Goal: Browse casually: Explore the website without a specific task or goal

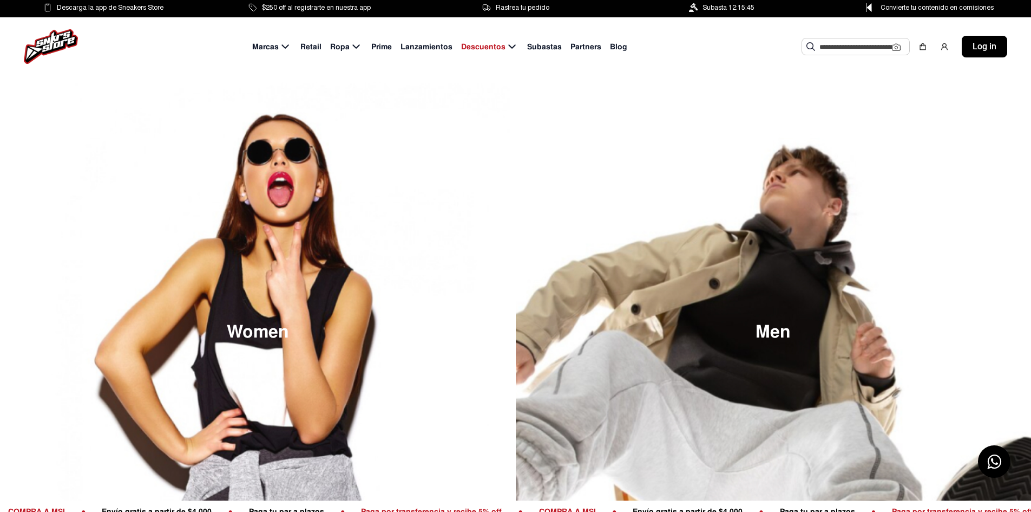
click at [544, 48] on span "Subastas" at bounding box center [544, 46] width 35 height 11
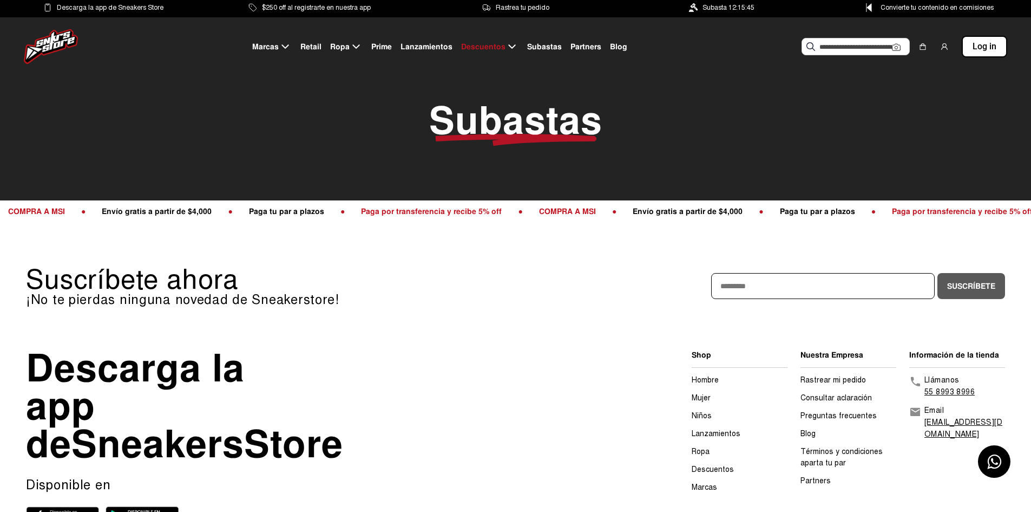
click at [430, 49] on span "Lanzamientos" at bounding box center [427, 46] width 52 height 11
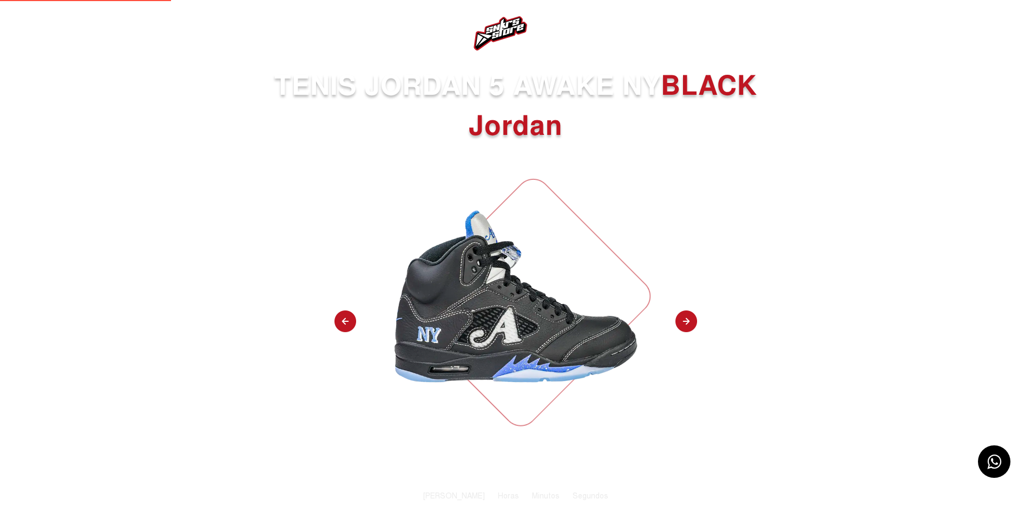
select select
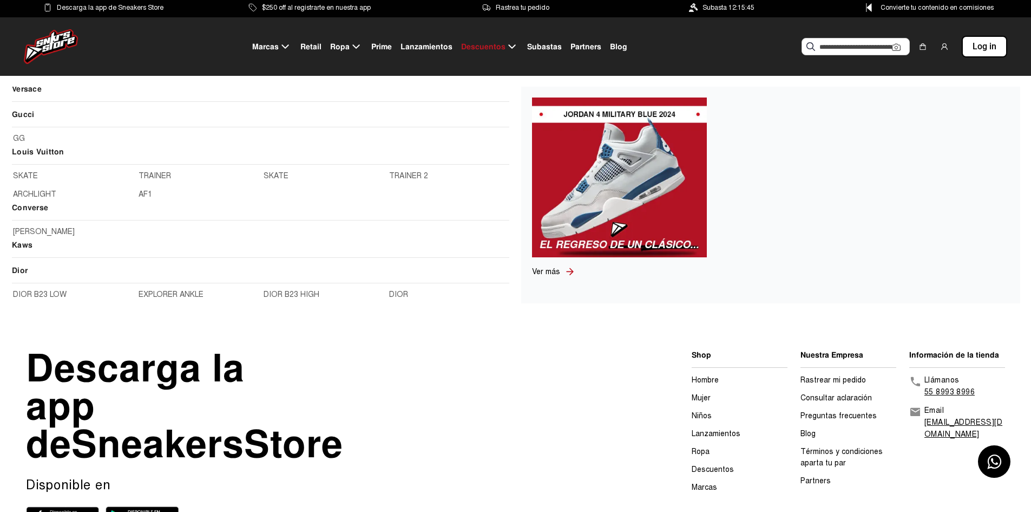
scroll to position [812, 0]
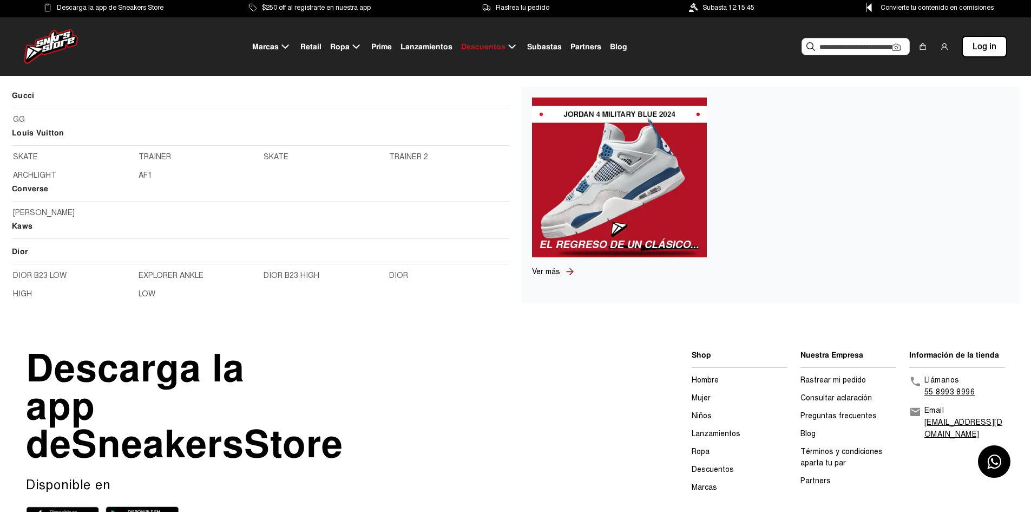
click at [20, 215] on link "[PERSON_NAME]" at bounding box center [260, 213] width 495 height 12
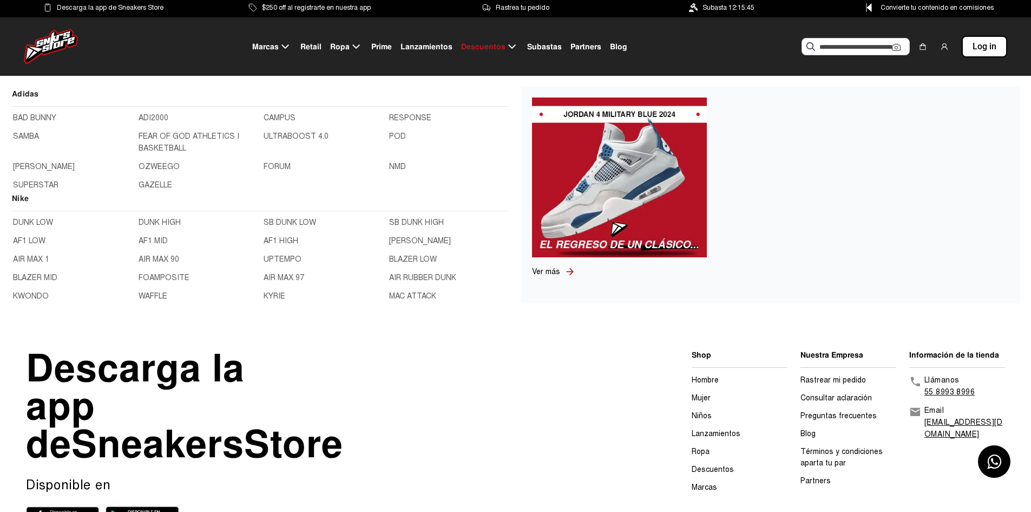
click at [280, 40] on div "Marcas" at bounding box center [272, 47] width 48 height 14
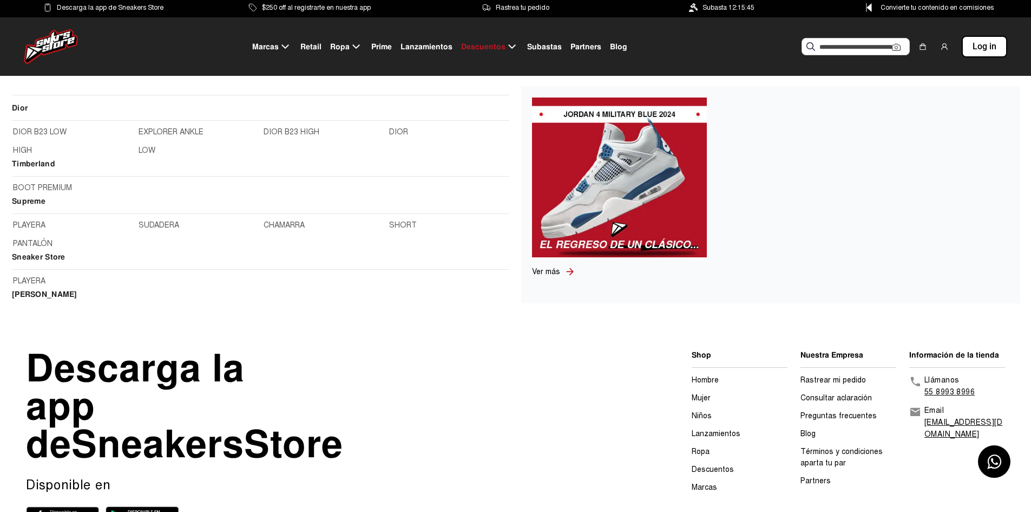
scroll to position [974, 0]
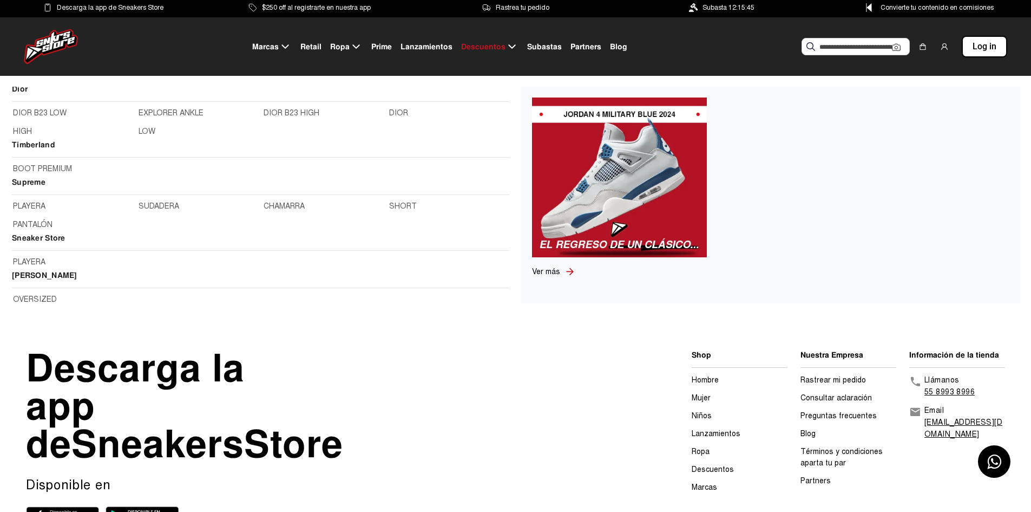
click at [37, 240] on h2 "Sneaker Store" at bounding box center [261, 241] width 498 height 19
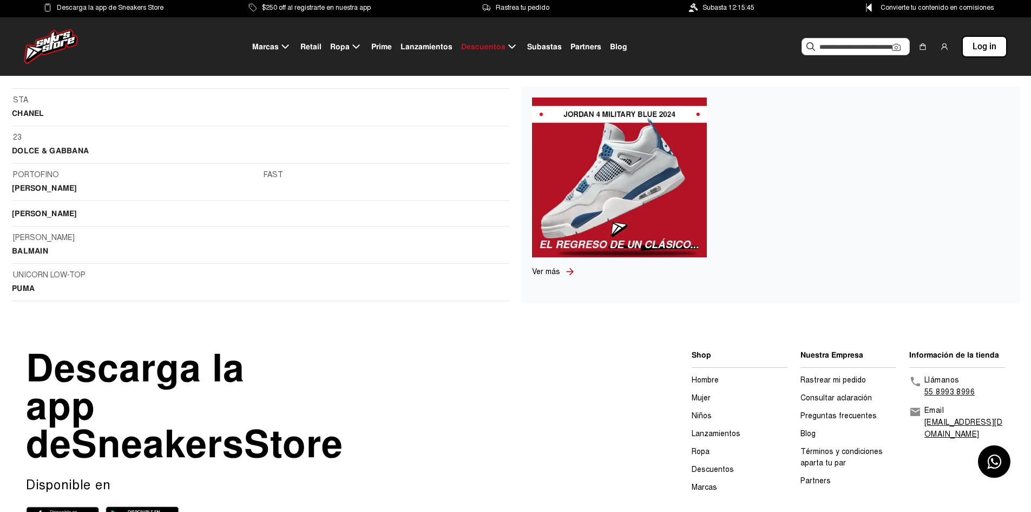
scroll to position [1533, 0]
